Goal: Book appointment/travel/reservation

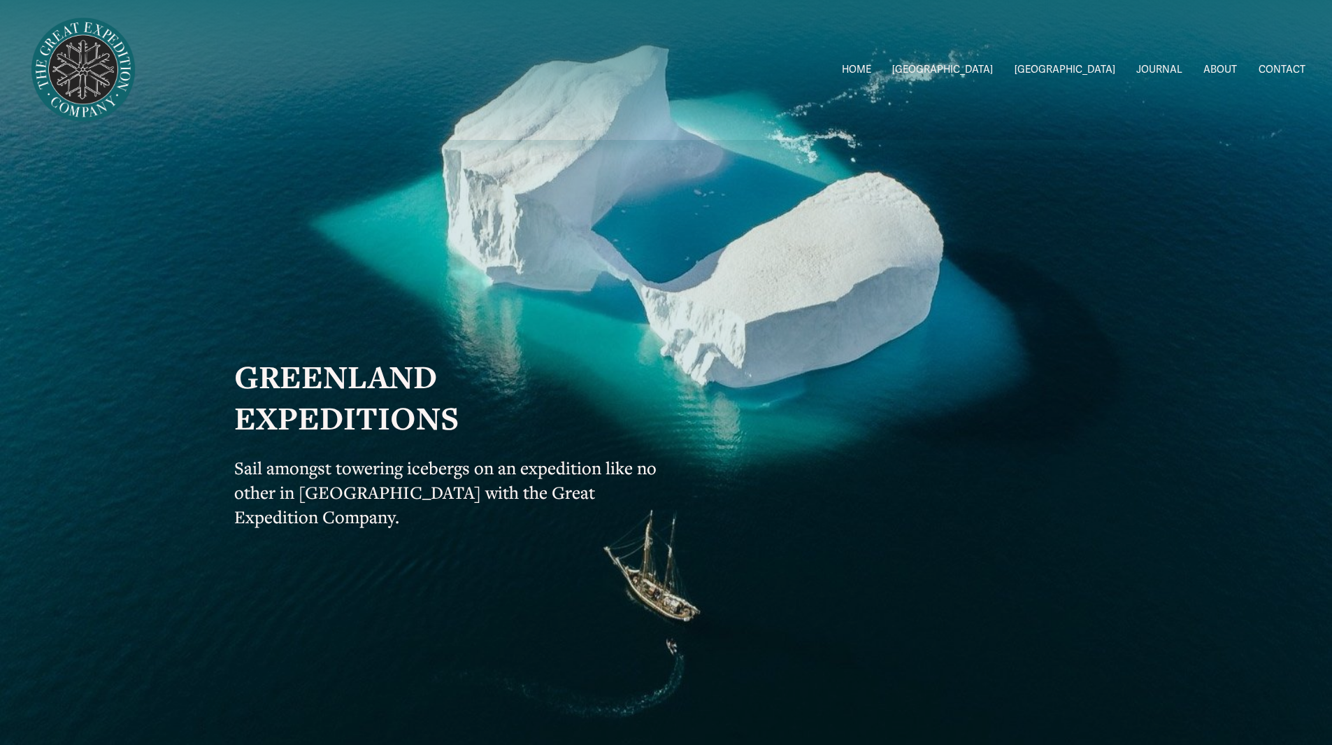
click at [0, 0] on span "2026 Expeditions" at bounding box center [0, 0] width 0 height 0
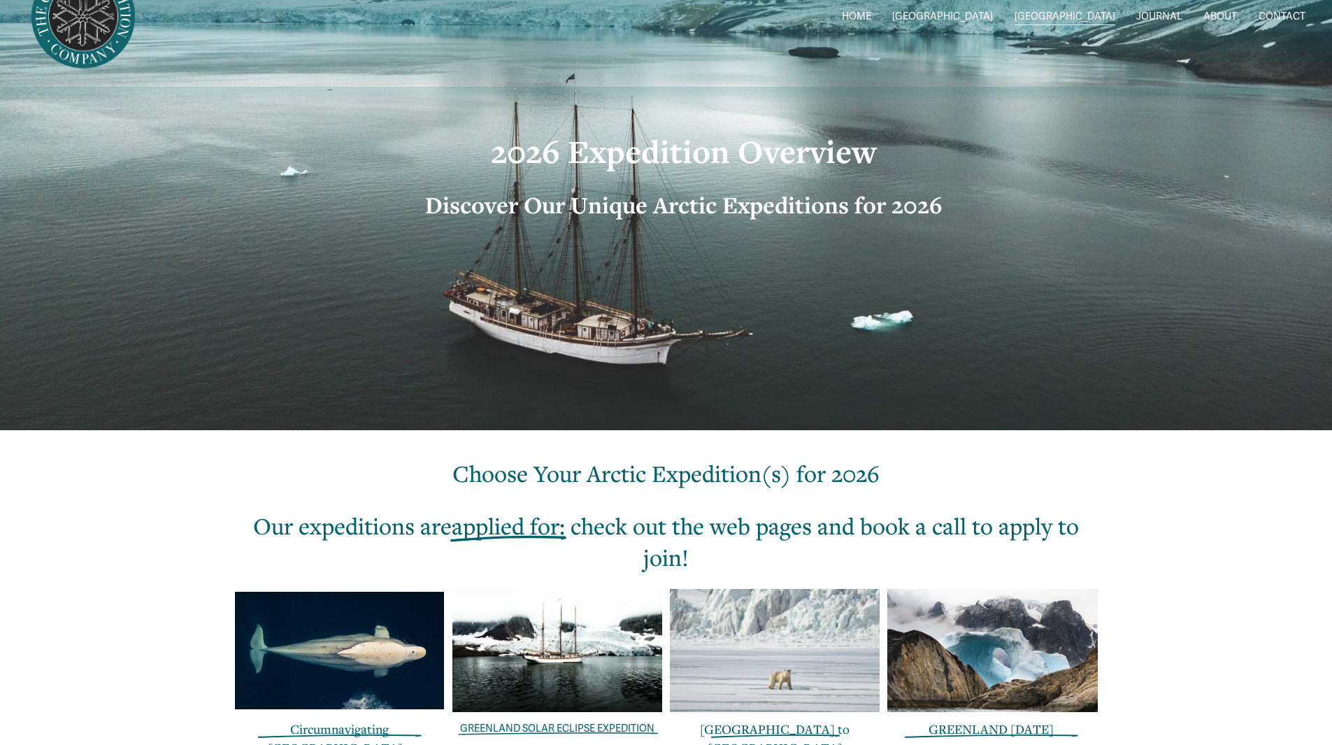
scroll to position [419, 0]
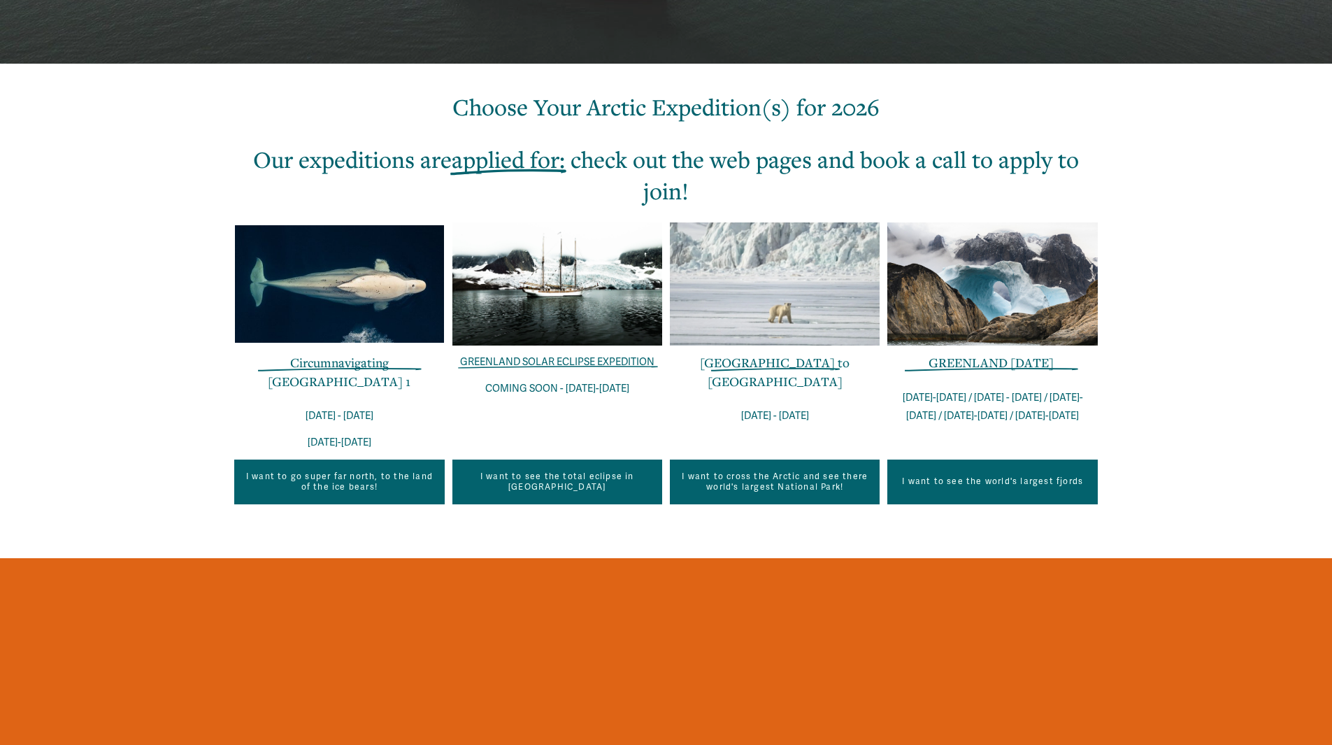
click at [994, 366] on link "GREENLAND [DATE]" at bounding box center [990, 362] width 125 height 17
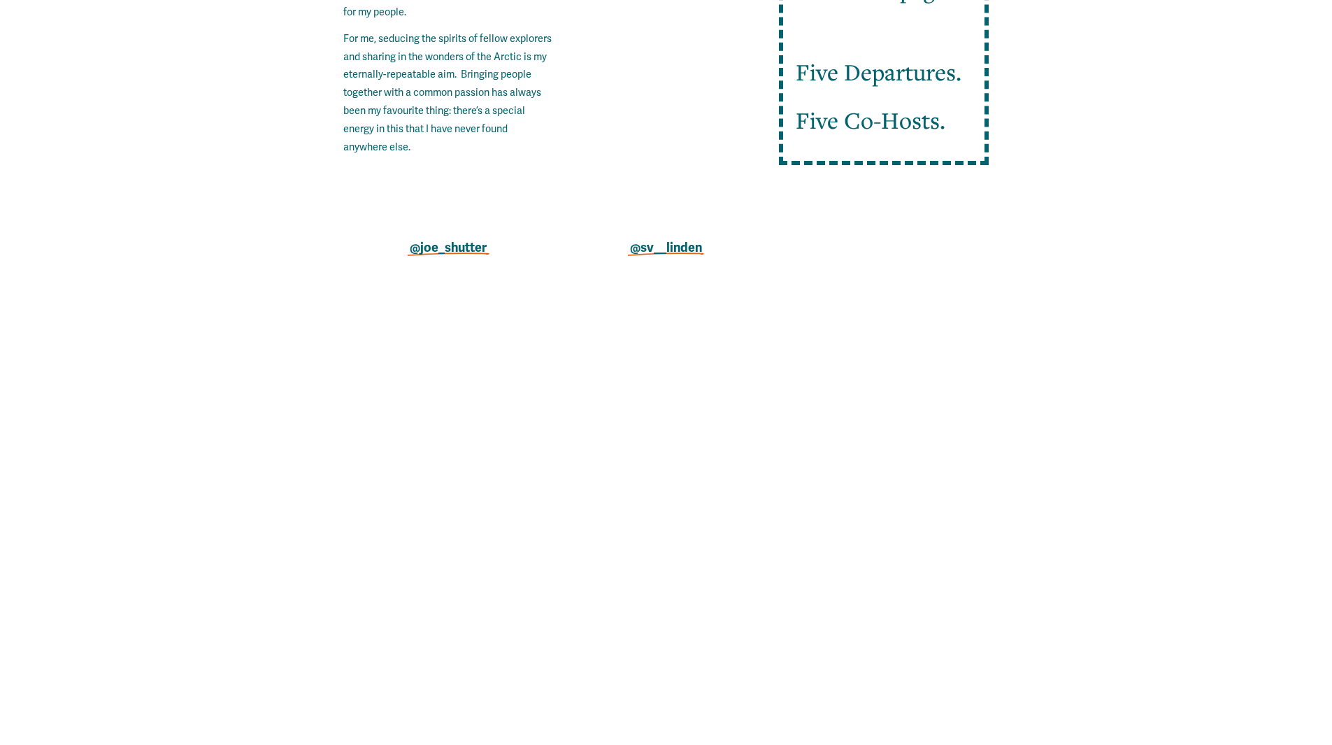
scroll to position [419, 0]
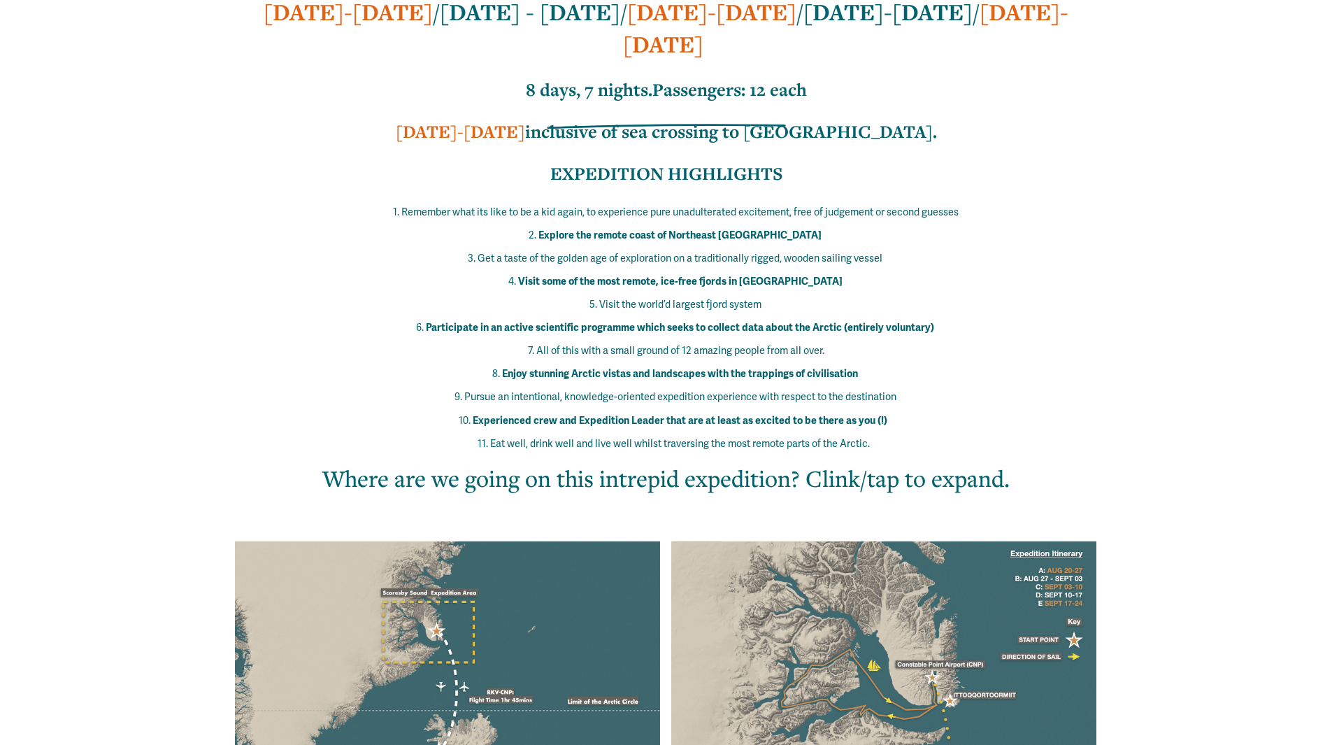
drag, startPoint x: 664, startPoint y: 493, endPoint x: 633, endPoint y: 198, distance: 296.7
